Goal: Information Seeking & Learning: Learn about a topic

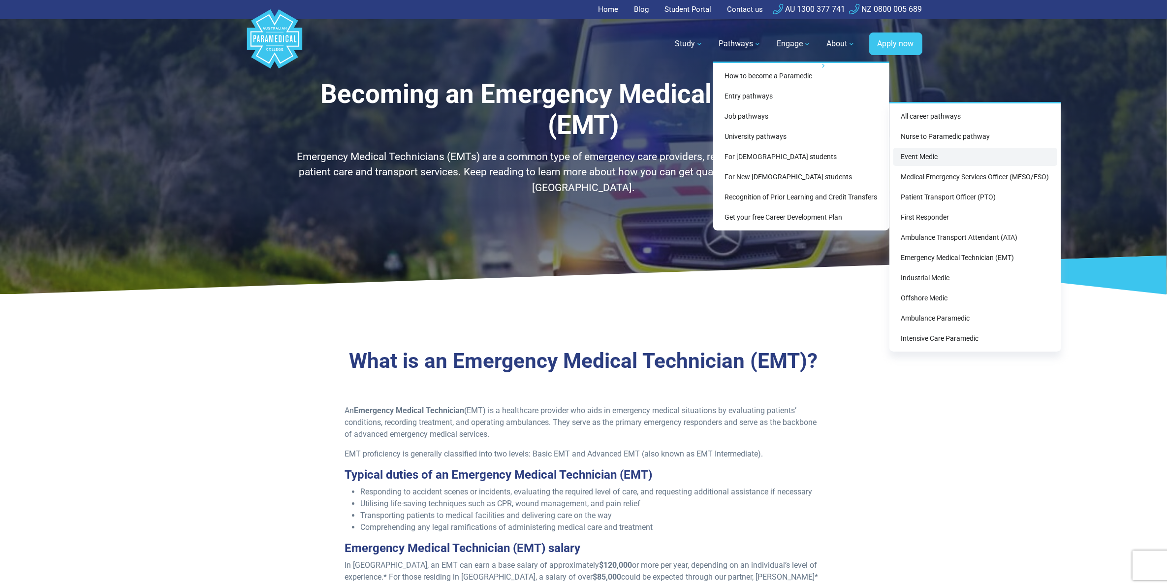
click at [951, 156] on link "Event Medic" at bounding box center [976, 157] width 164 height 18
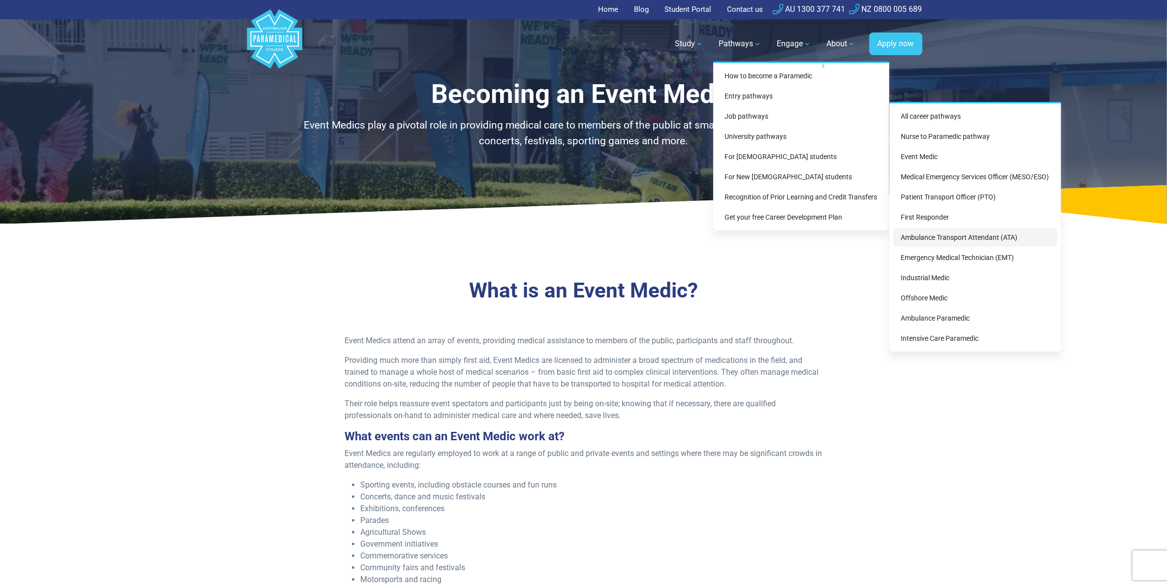
click at [944, 236] on link "Ambulance Transport Attendant (ATA)" at bounding box center [976, 237] width 164 height 18
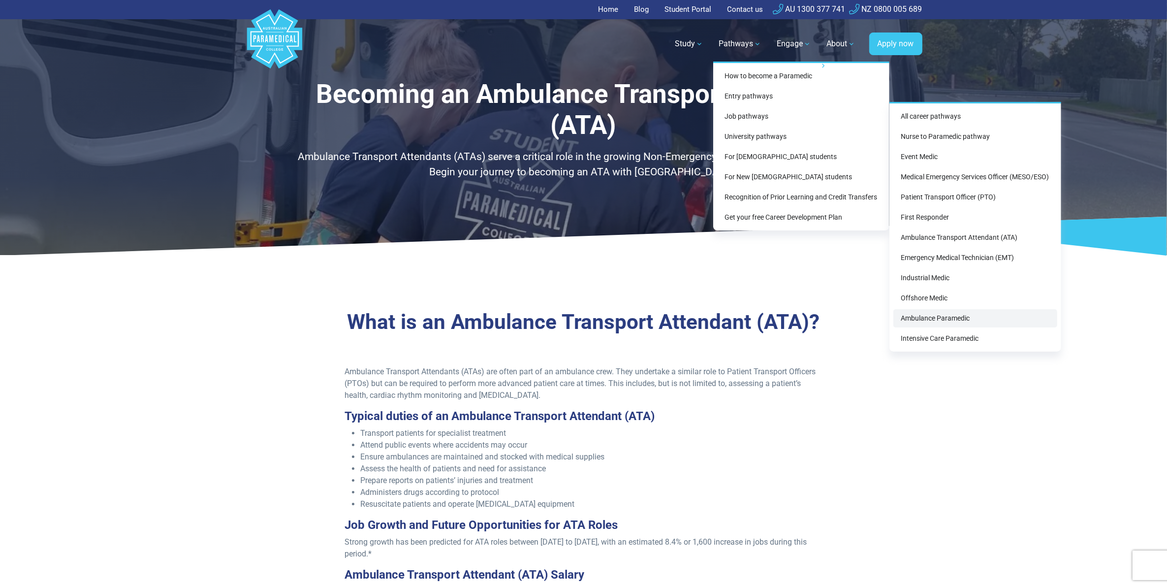
click at [944, 313] on link "Ambulance Paramedic" at bounding box center [976, 318] width 164 height 18
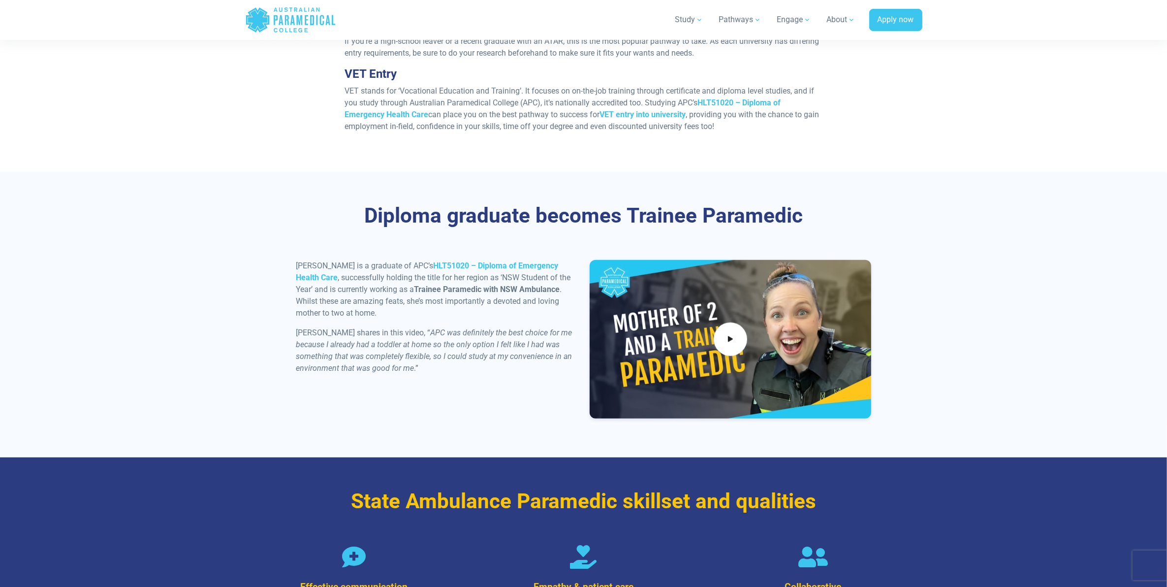
scroll to position [969, 0]
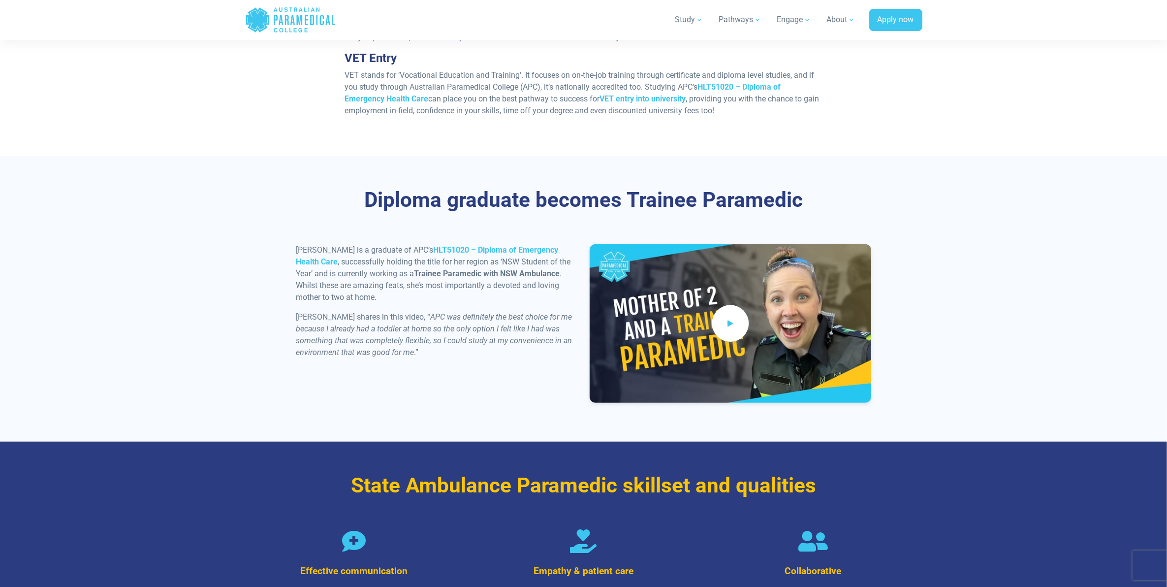
click at [739, 308] on span at bounding box center [730, 323] width 37 height 37
